Goal: Check status

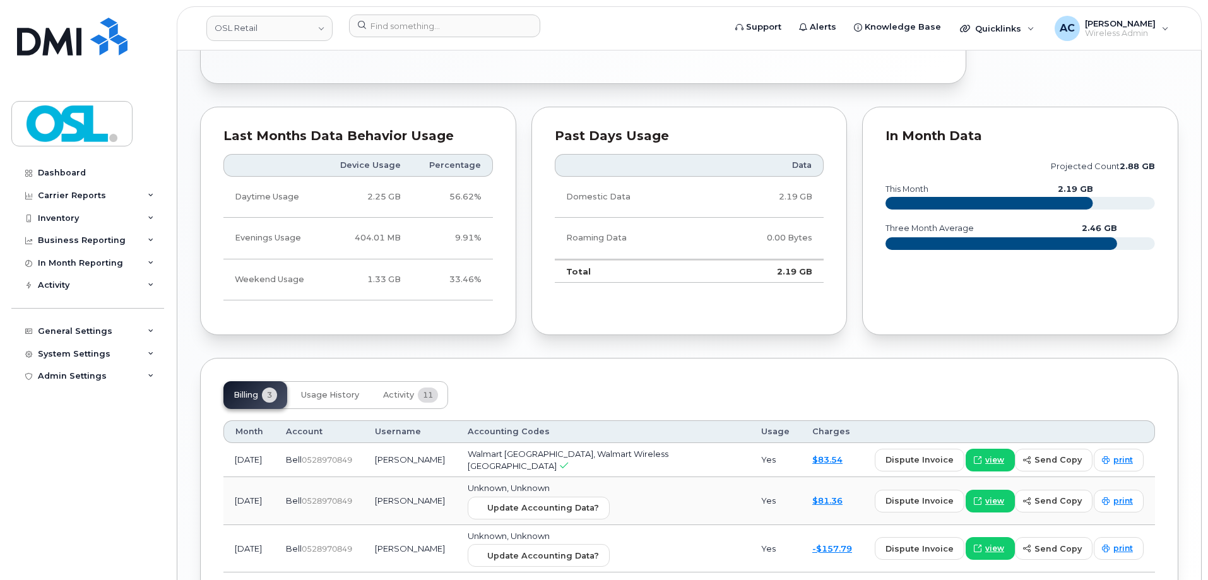
scroll to position [725, 0]
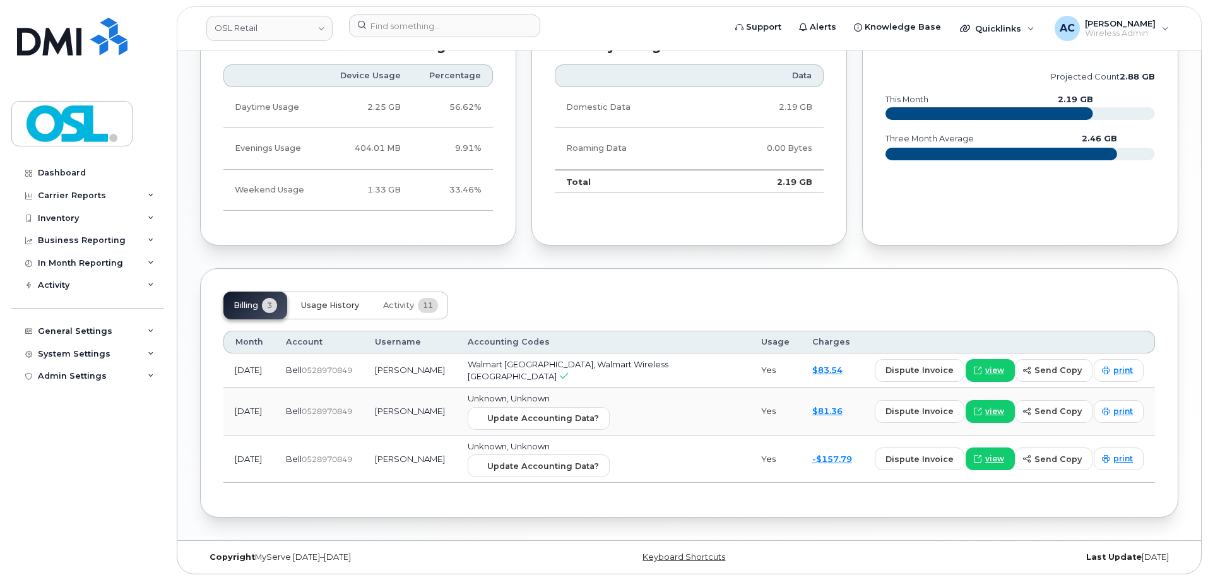
click at [323, 305] on span "Usage History" at bounding box center [330, 305] width 58 height 10
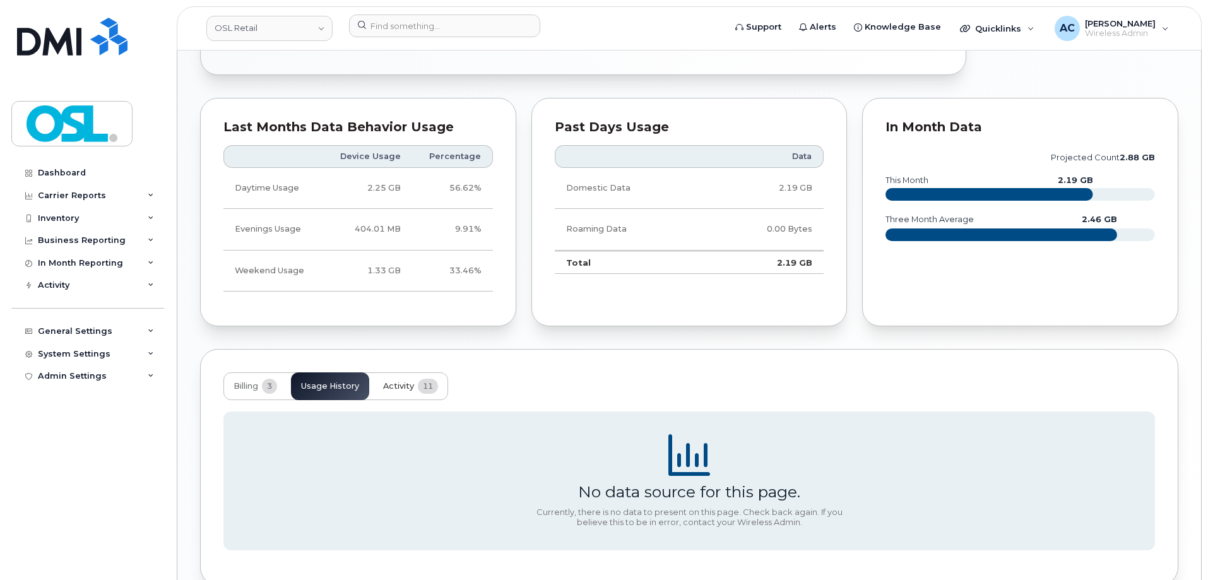
scroll to position [712, 0]
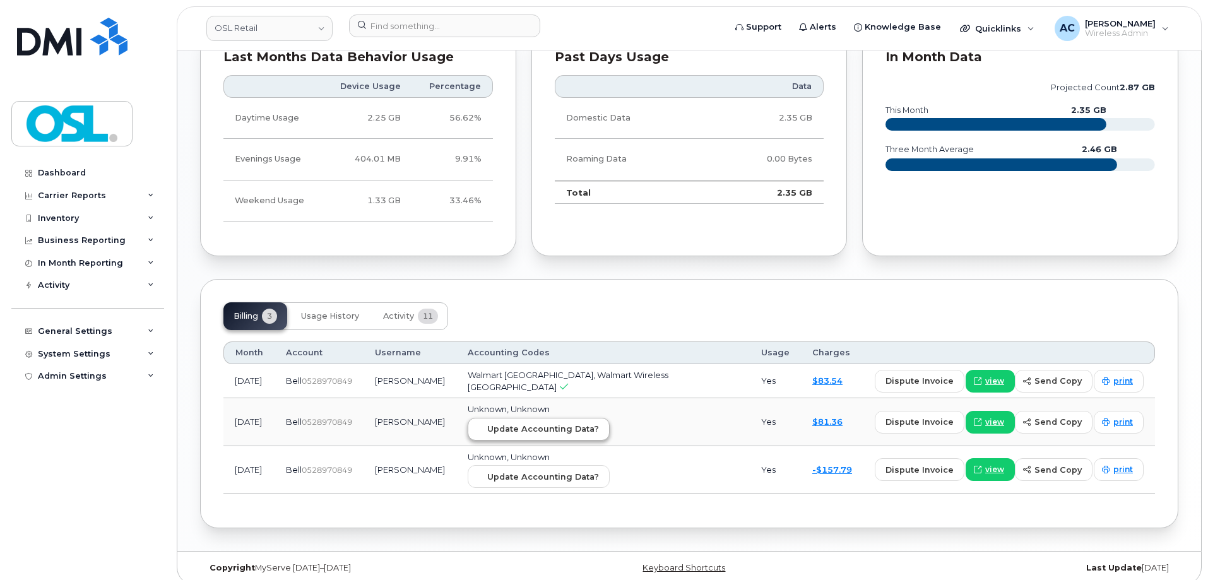
scroll to position [725, 0]
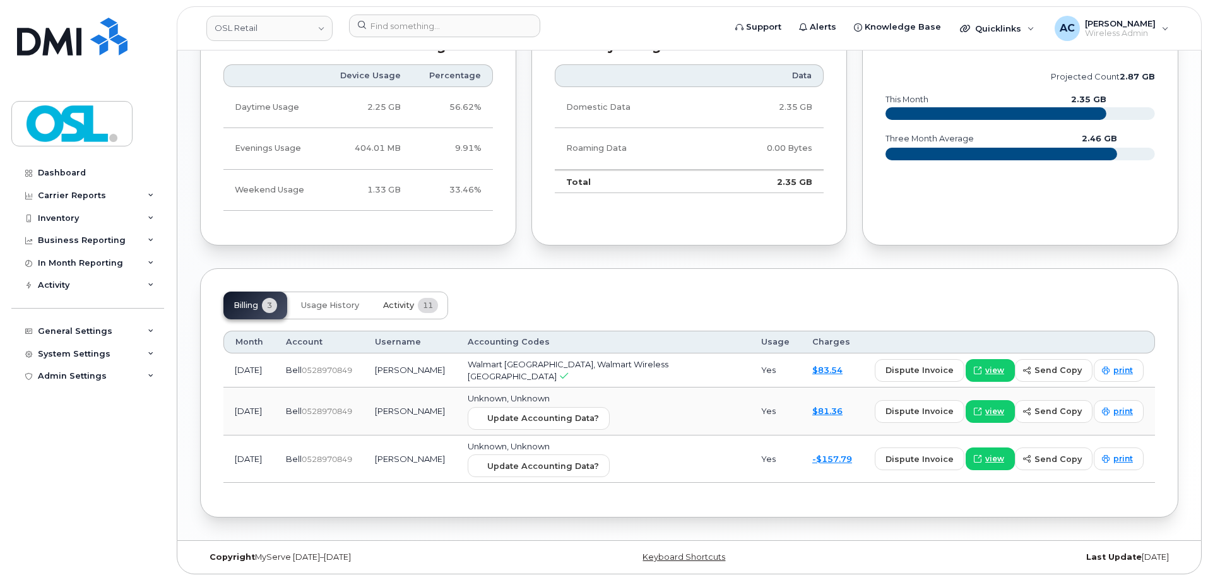
click at [418, 312] on button "Activity 11" at bounding box center [410, 306] width 75 height 28
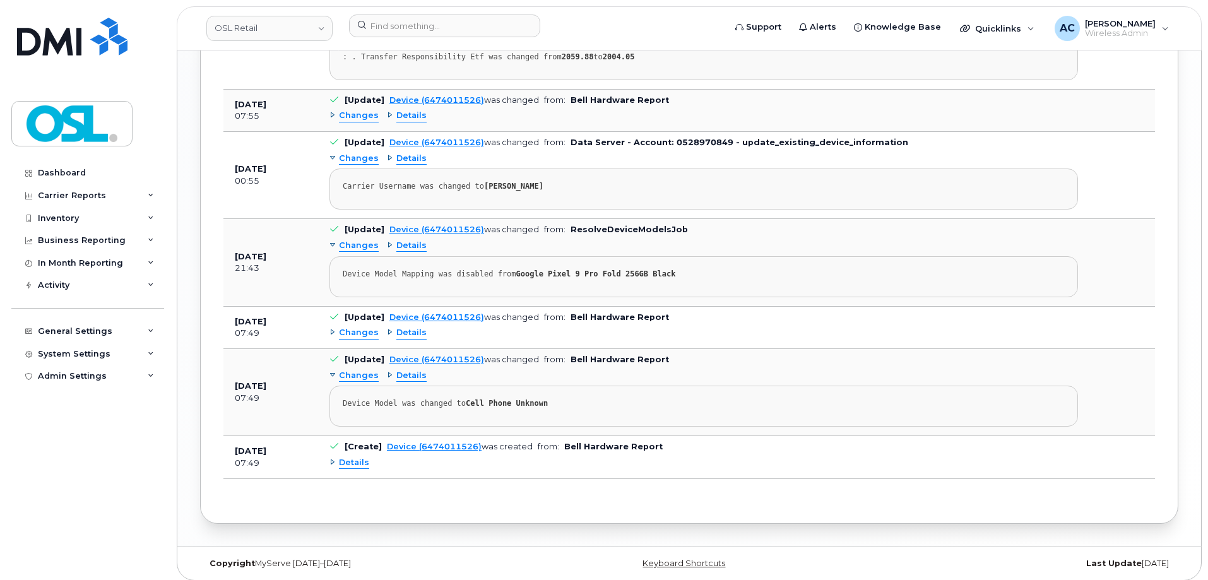
scroll to position [1374, 0]
